Goal: Task Accomplishment & Management: Manage account settings

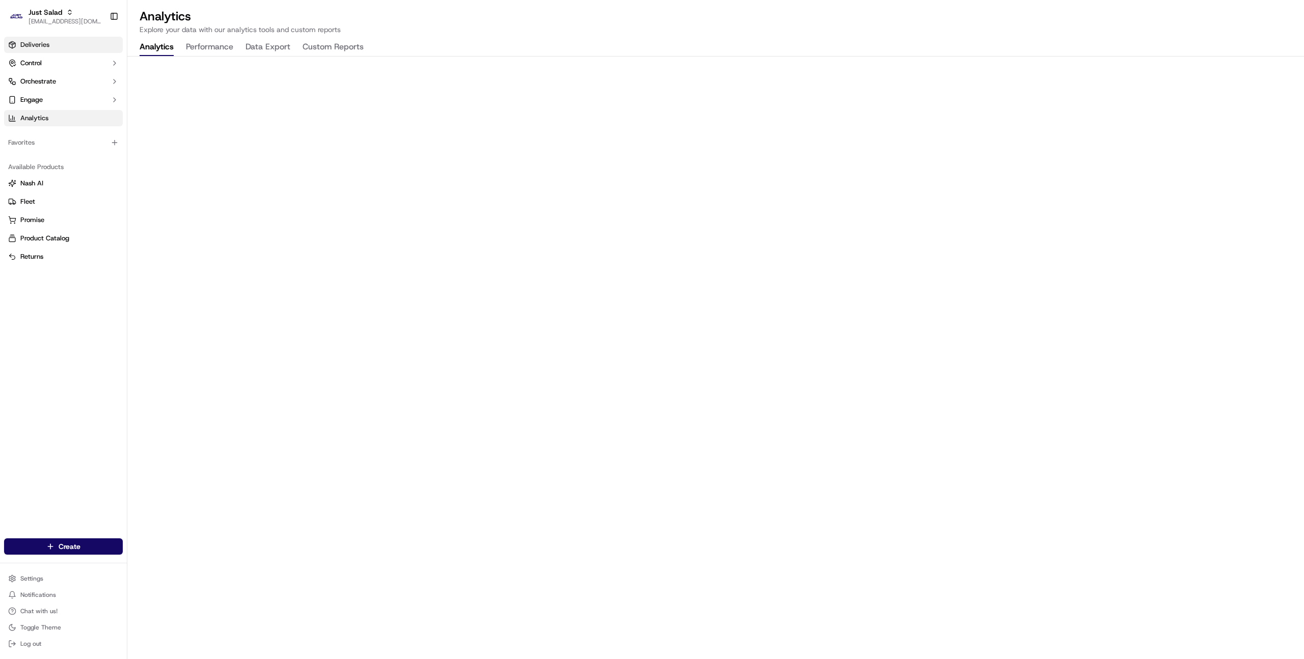
drag, startPoint x: 61, startPoint y: 44, endPoint x: 54, endPoint y: 39, distance: 8.7
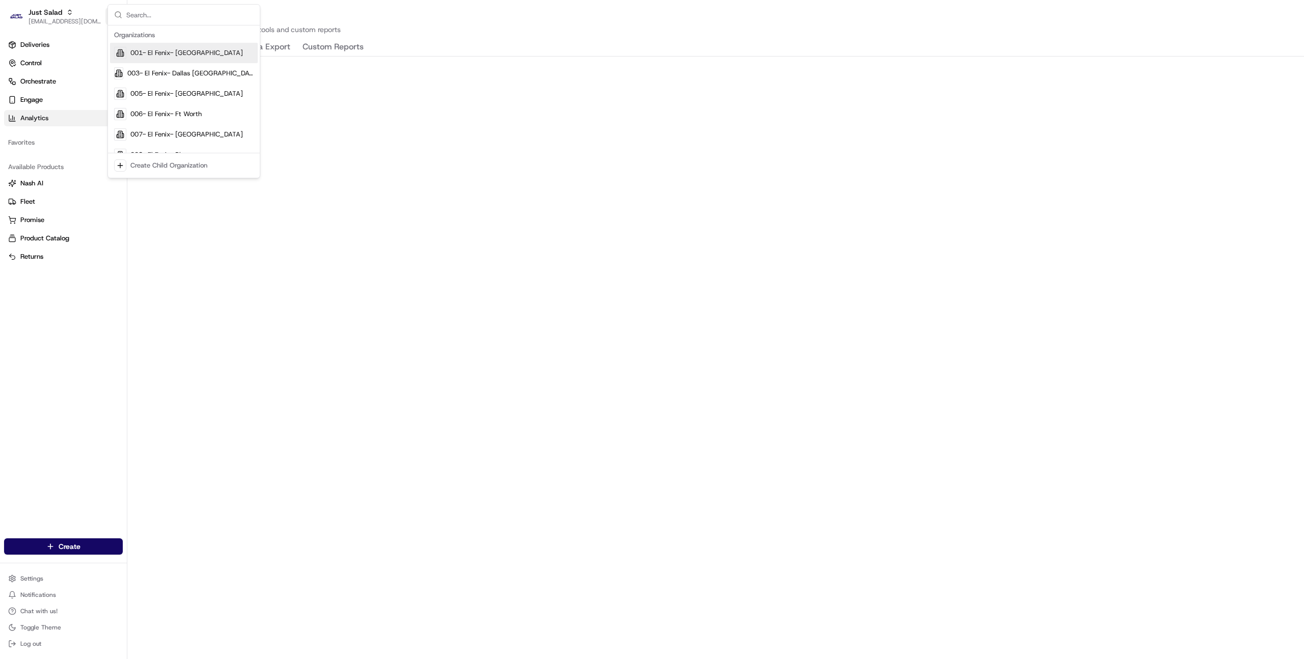
type input "s"
type input "homerun"
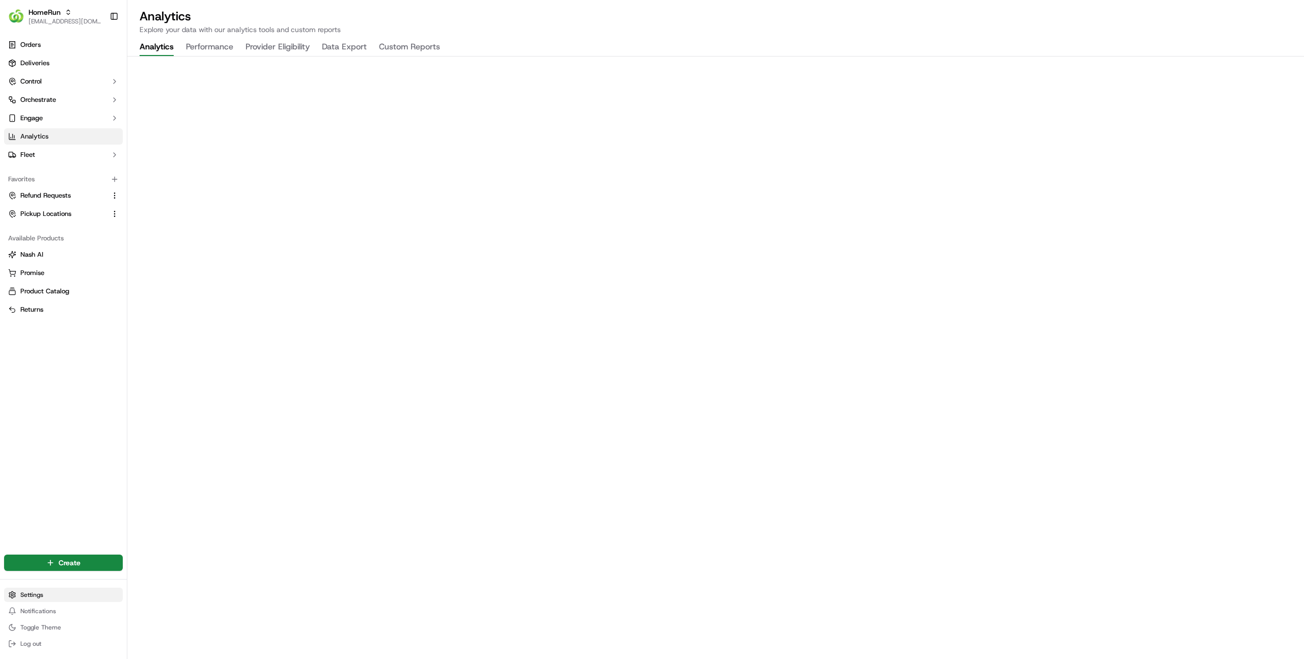
click at [43, 599] on html "HomeRun farooq@usenash.com Toggle Sidebar Orders Deliveries Control Orchestrate…" at bounding box center [652, 329] width 1304 height 659
click at [110, 119] on html "HomeRun farooq@usenash.com Toggle Sidebar Orders Deliveries Control Orchestrate…" at bounding box center [652, 329] width 1304 height 659
click at [114, 119] on icon "button" at bounding box center [115, 118] width 2 height 4
click at [84, 147] on link "Notification Triggers" at bounding box center [63, 151] width 94 height 14
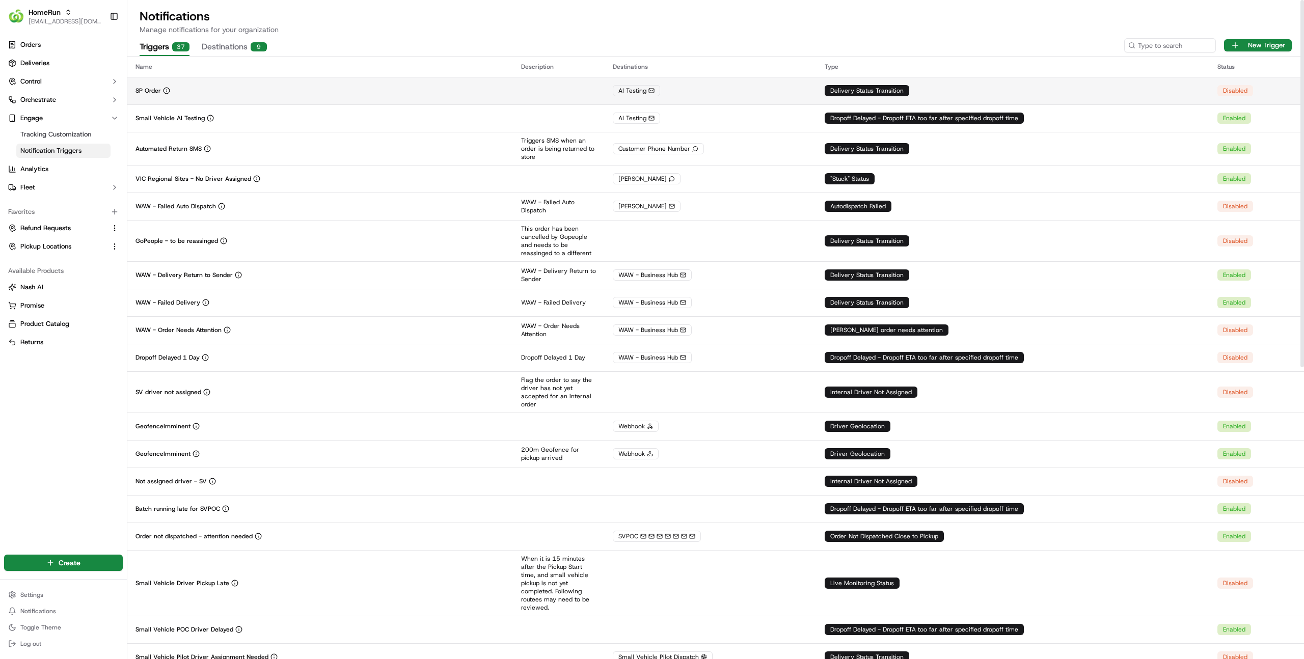
click at [253, 89] on div "SP Order" at bounding box center [319, 91] width 369 height 8
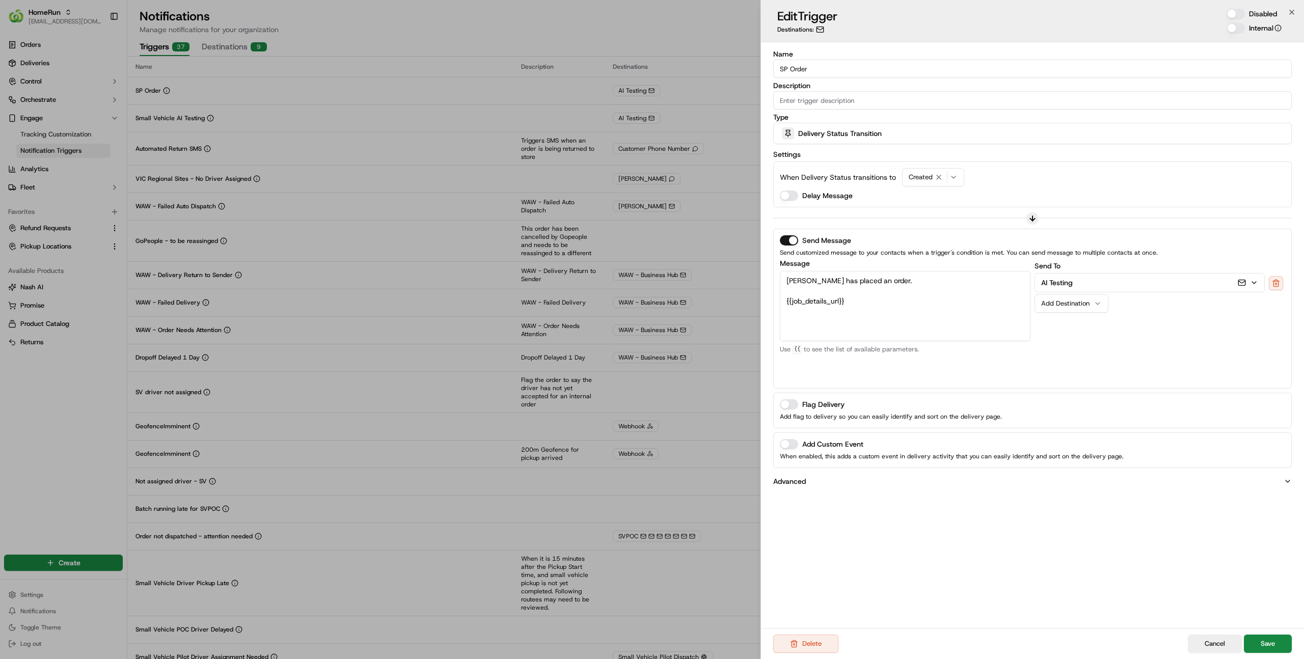
click at [860, 134] on span "Delivery Status Transition" at bounding box center [840, 133] width 84 height 10
click at [870, 153] on input "text" at bounding box center [852, 157] width 121 height 20
click at [1006, 179] on div at bounding box center [652, 329] width 1304 height 659
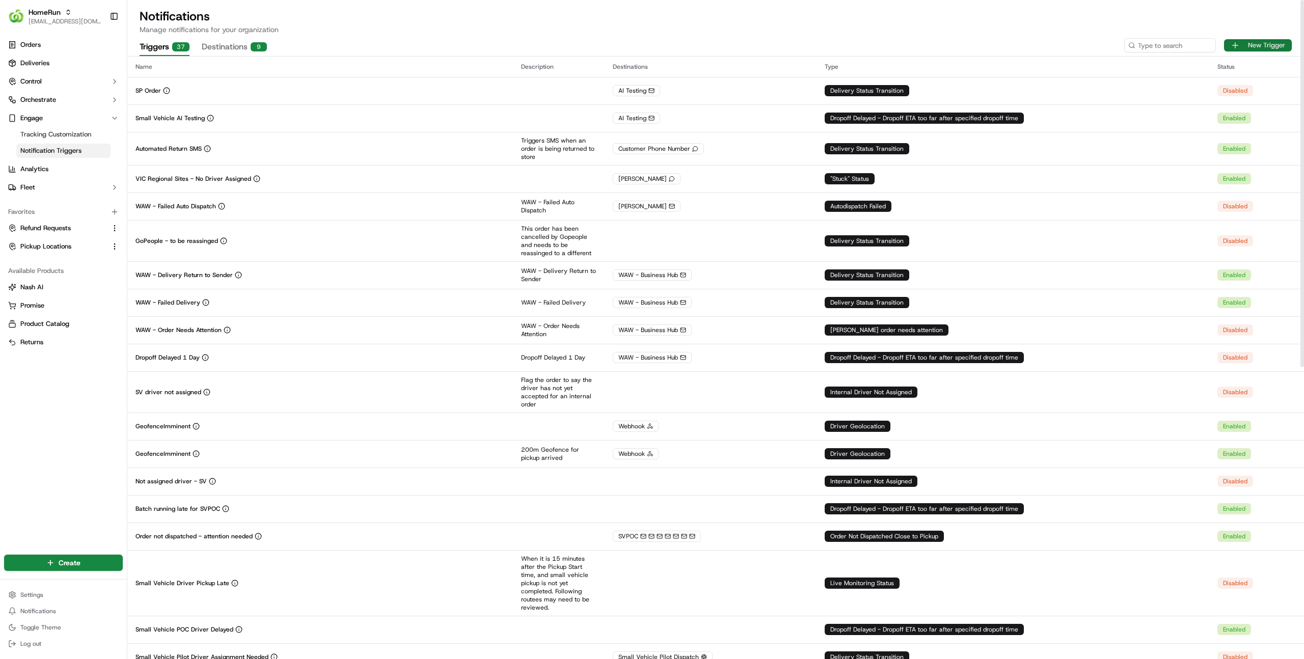
click at [1256, 47] on button "New Trigger" at bounding box center [1258, 45] width 68 height 12
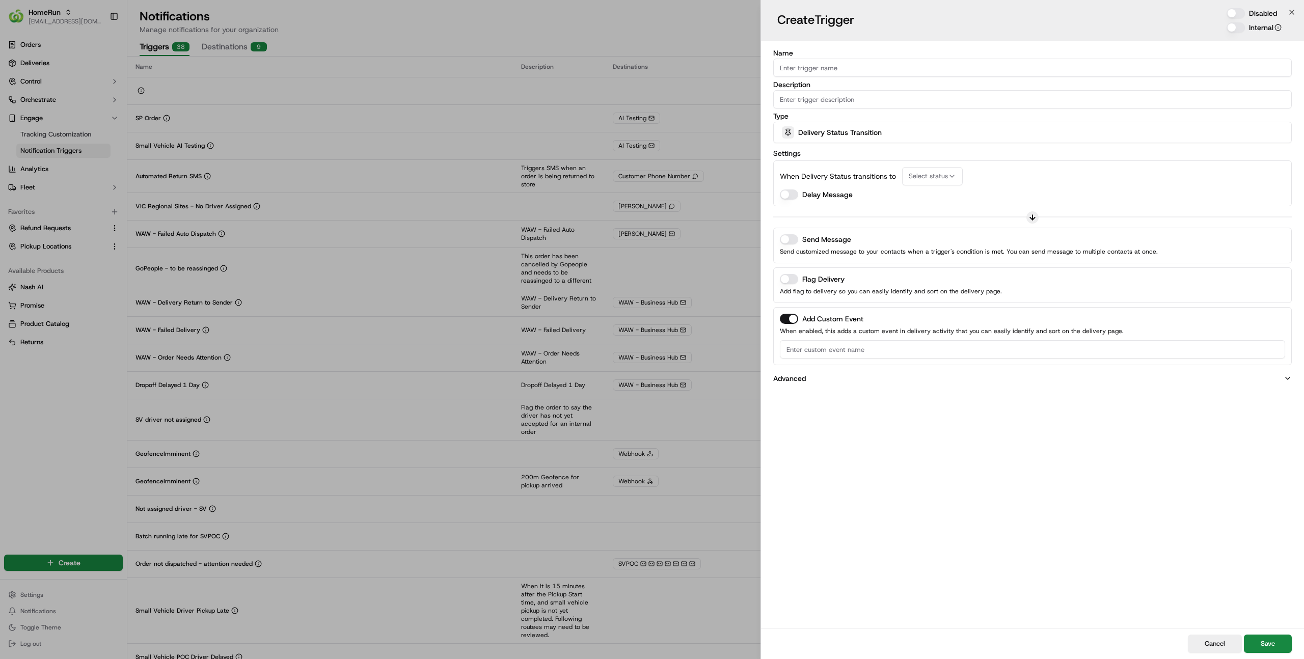
click at [825, 128] on span "Delivery Status Transition" at bounding box center [840, 132] width 84 height 10
click at [827, 214] on span "Zone Geolocation" at bounding box center [852, 215] width 125 height 9
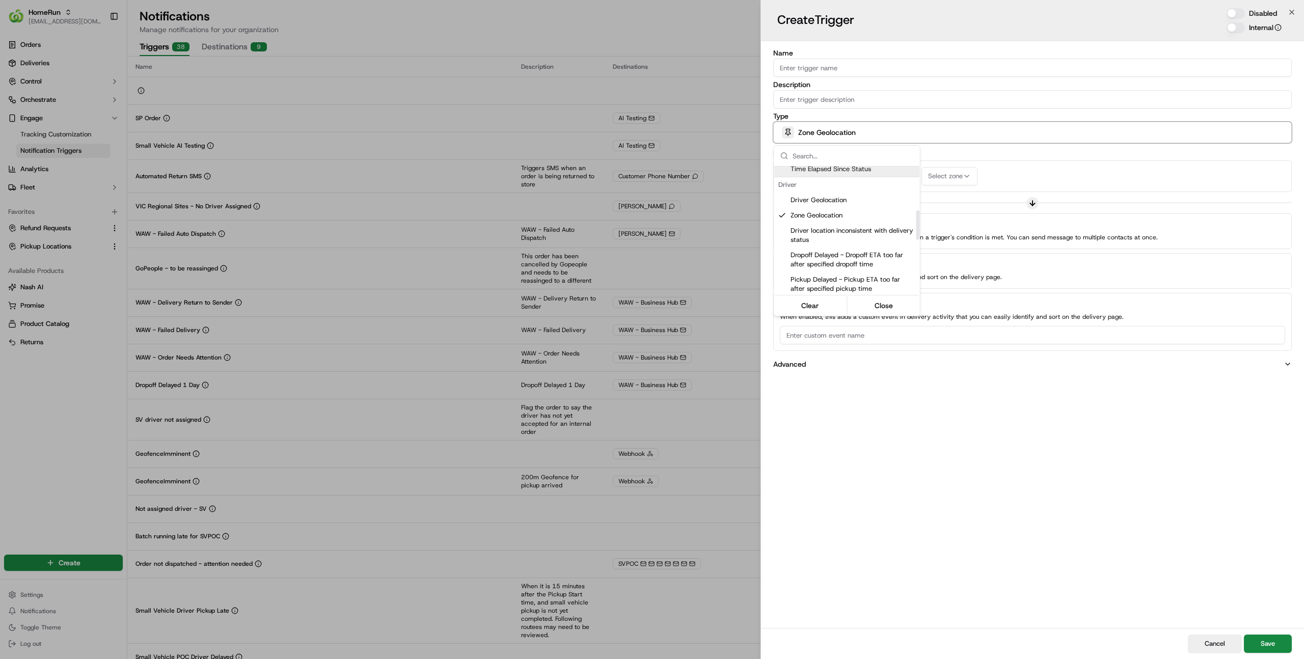
click at [941, 155] on div at bounding box center [652, 329] width 1304 height 659
click at [879, 136] on div "Zone Geolocation" at bounding box center [1032, 132] width 513 height 20
click at [846, 235] on span "Driver Geolocation" at bounding box center [852, 233] width 125 height 9
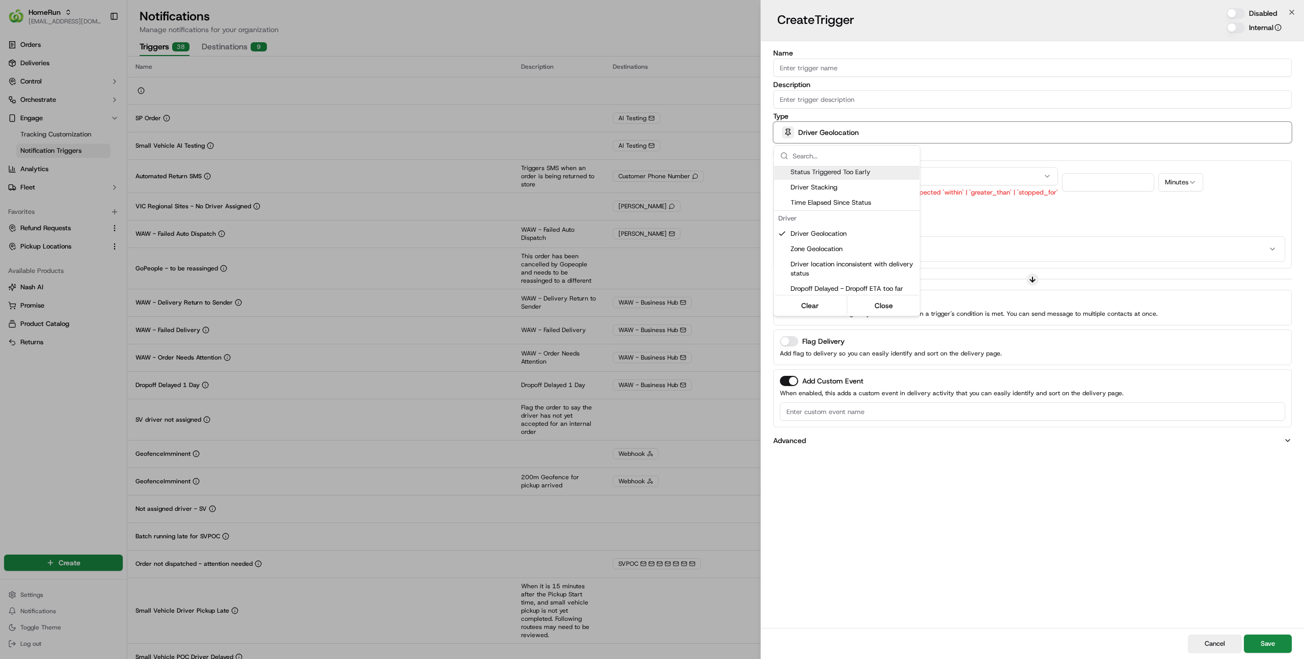
click at [1003, 155] on div at bounding box center [652, 329] width 1304 height 659
click at [1045, 177] on icon "button" at bounding box center [1047, 176] width 8 height 8
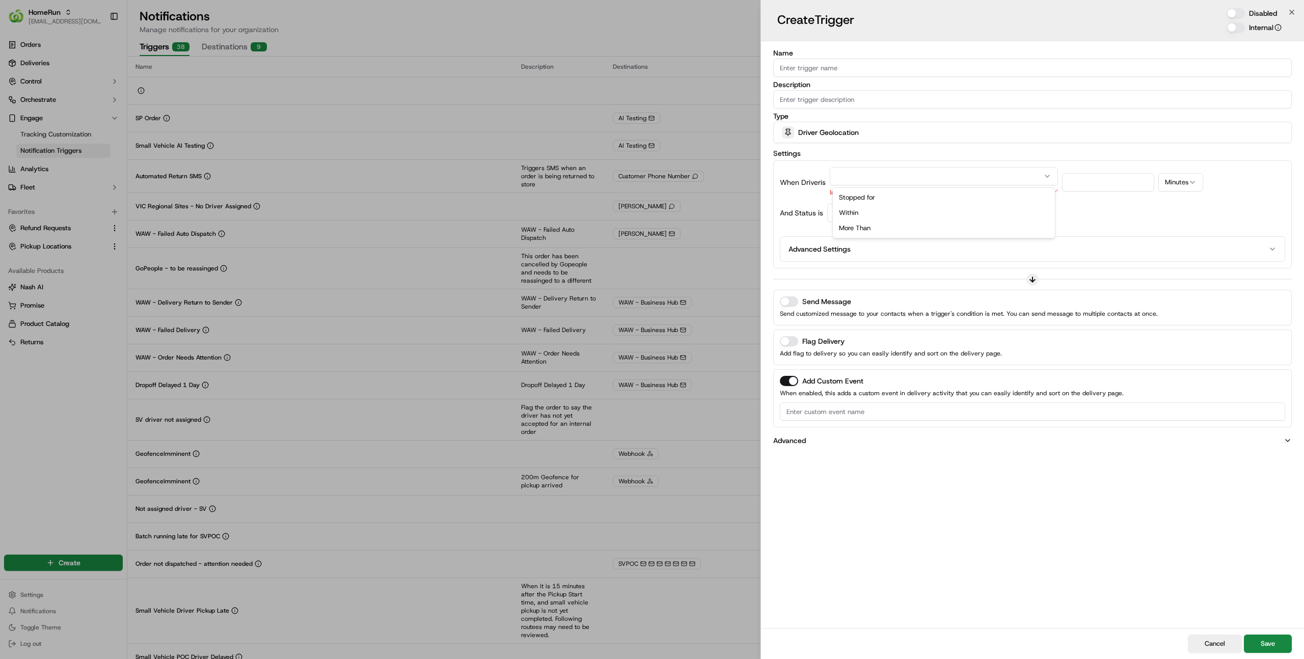
click at [1045, 177] on icon "button" at bounding box center [1047, 176] width 8 height 8
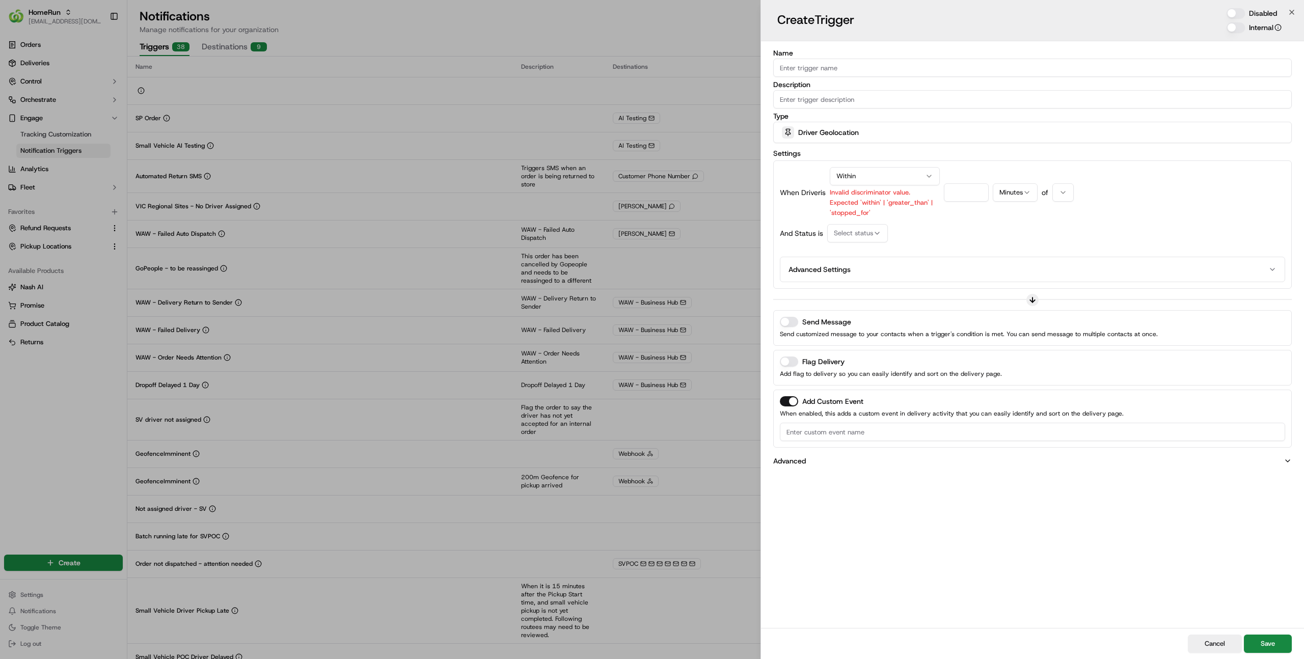
click at [1057, 191] on button "button" at bounding box center [1062, 192] width 21 height 18
click at [910, 184] on div "Within Invalid discriminator value. Expected 'within' | 'greater_than' | 'stopp…" at bounding box center [885, 192] width 110 height 51
click at [1005, 194] on button "Minutes" at bounding box center [1015, 192] width 45 height 18
click at [876, 174] on button "More Than" at bounding box center [886, 176] width 113 height 18
click at [1020, 200] on div "Miles" at bounding box center [1014, 192] width 37 height 18
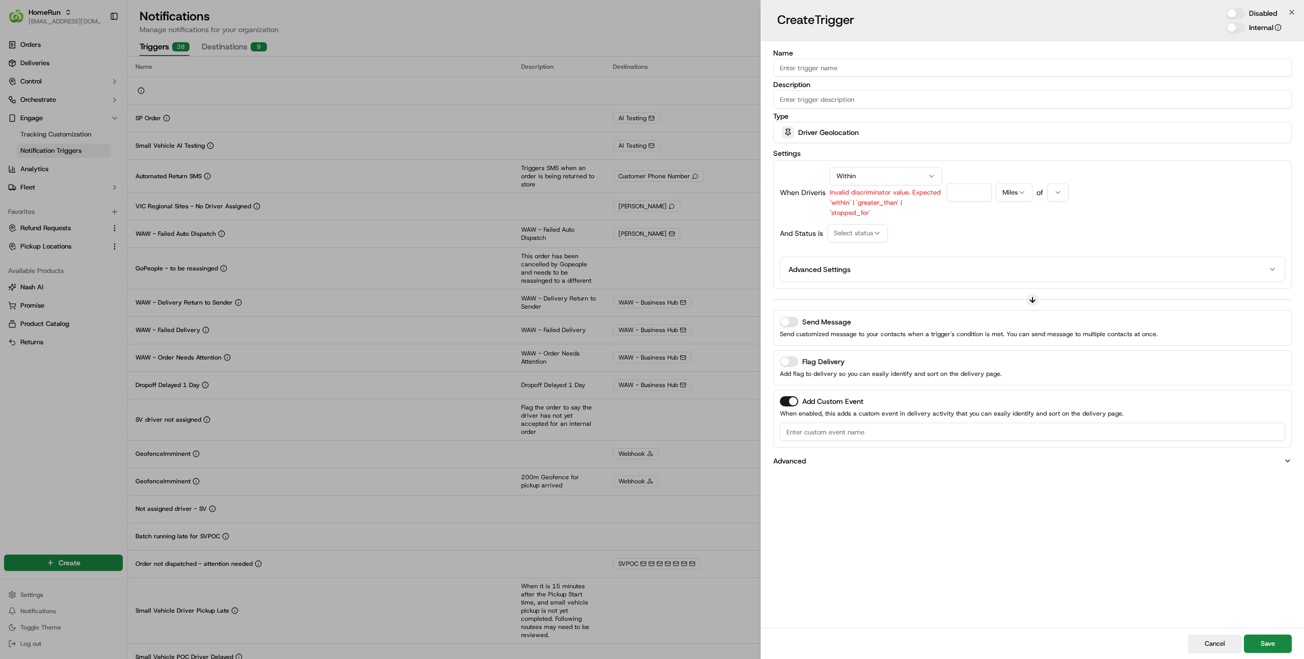
click at [842, 232] on span "Select status" at bounding box center [853, 233] width 39 height 9
click at [1209, 636] on div at bounding box center [652, 329] width 1304 height 659
click at [1208, 642] on button "Cancel" at bounding box center [1215, 644] width 54 height 18
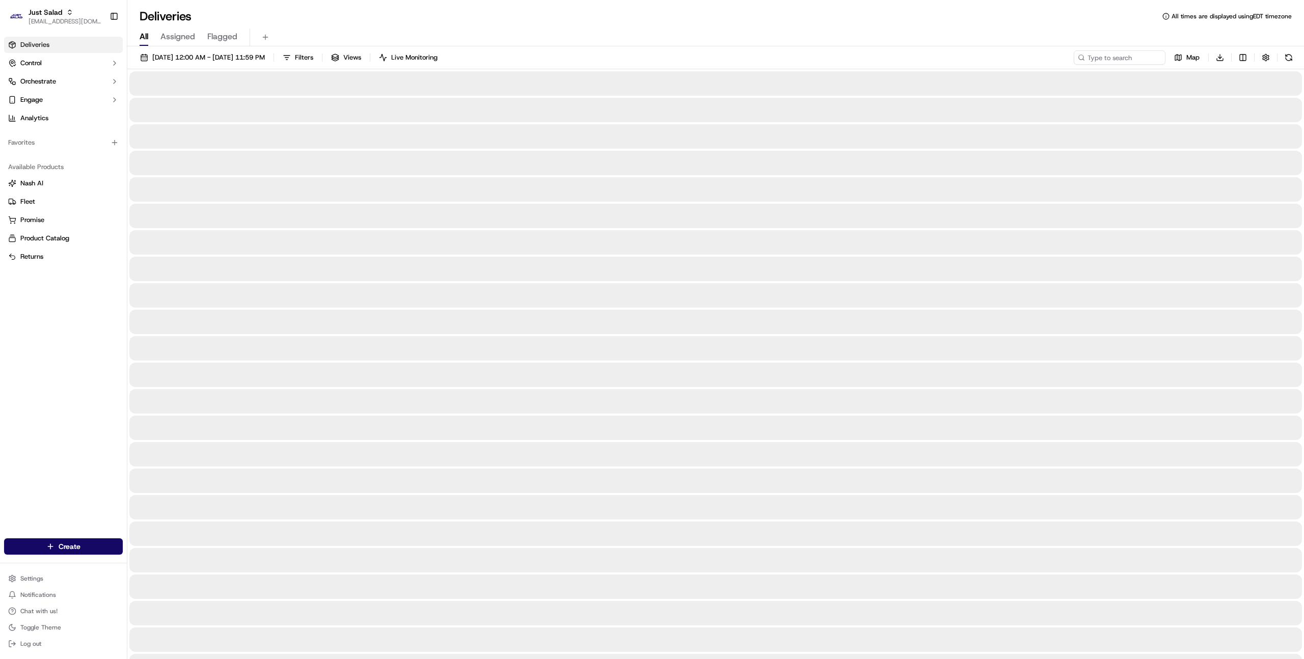
click at [1246, 56] on html "Just Salad [EMAIL_ADDRESS][DOMAIN_NAME] Toggle Sidebar Deliveries Control Orche…" at bounding box center [652, 329] width 1304 height 659
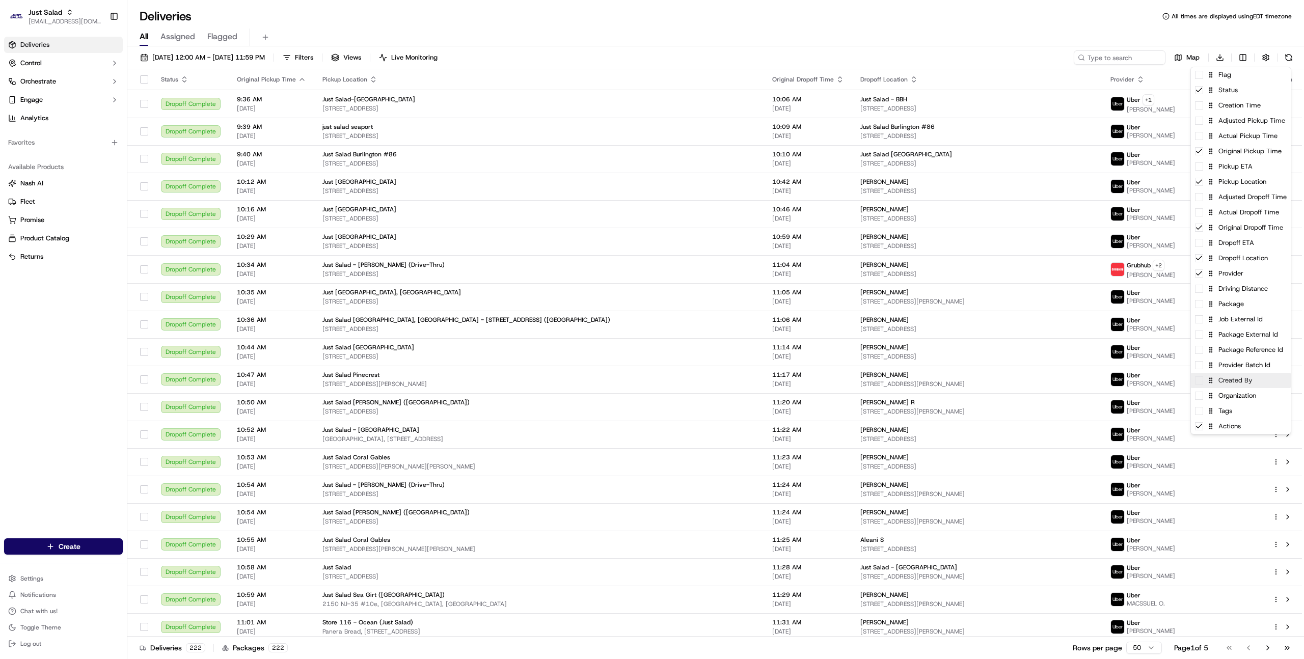
click at [1228, 383] on div "Created By" at bounding box center [1241, 380] width 100 height 15
